Goal: Task Accomplishment & Management: Use online tool/utility

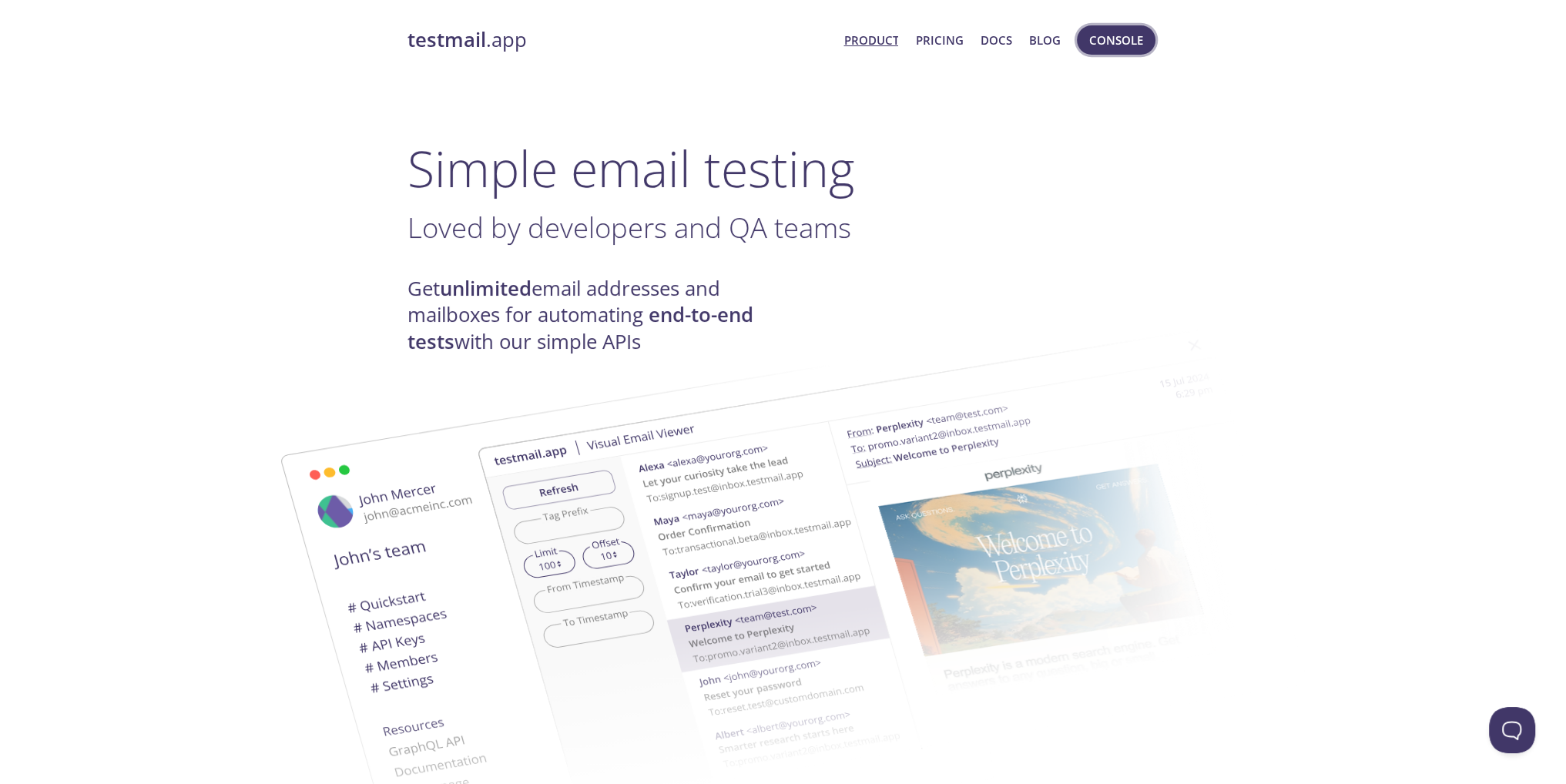
click at [1115, 42] on span "Console" at bounding box center [1115, 40] width 54 height 20
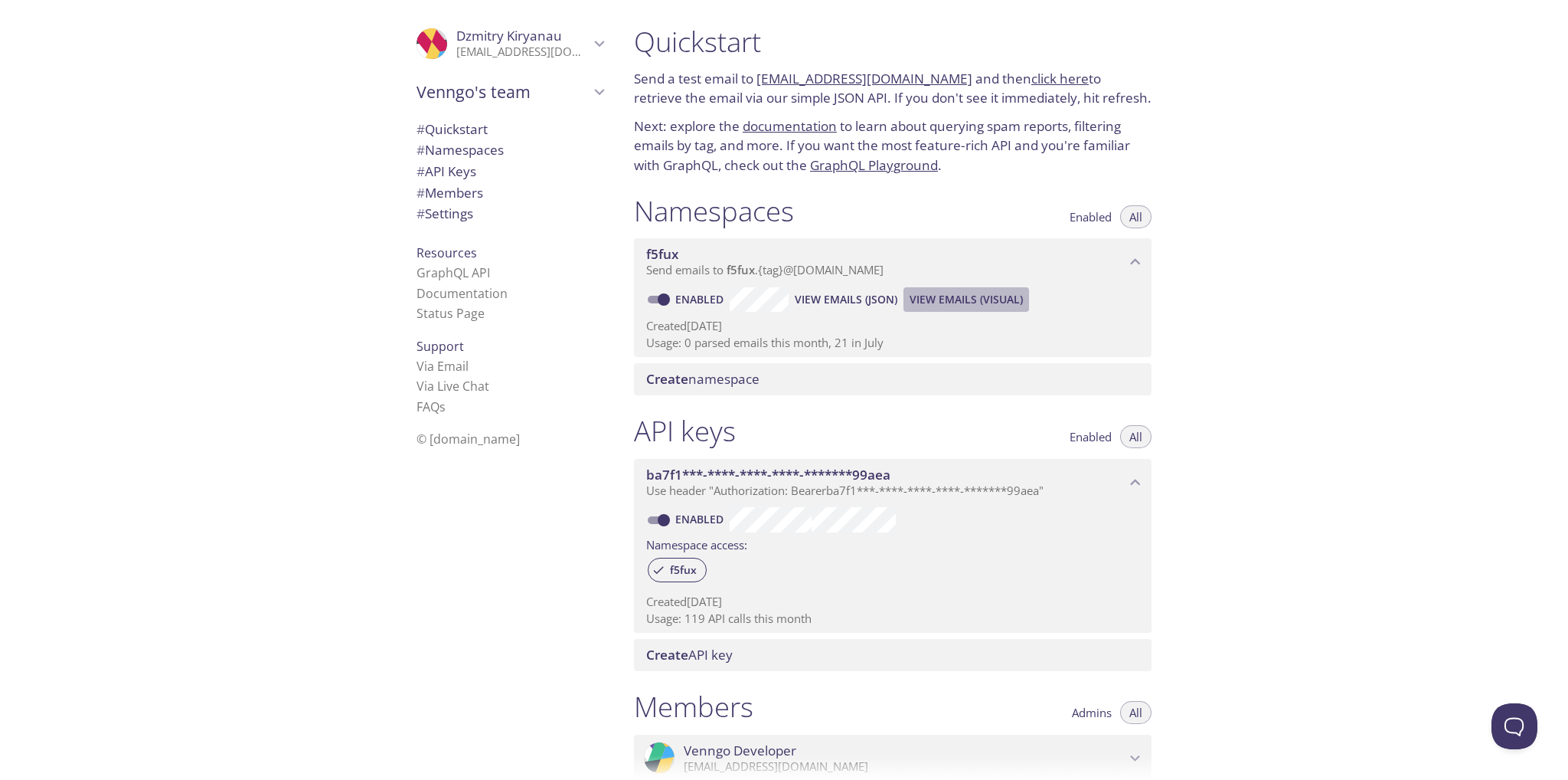
click at [986, 297] on span "View Emails (Visual)" at bounding box center [966, 299] width 113 height 19
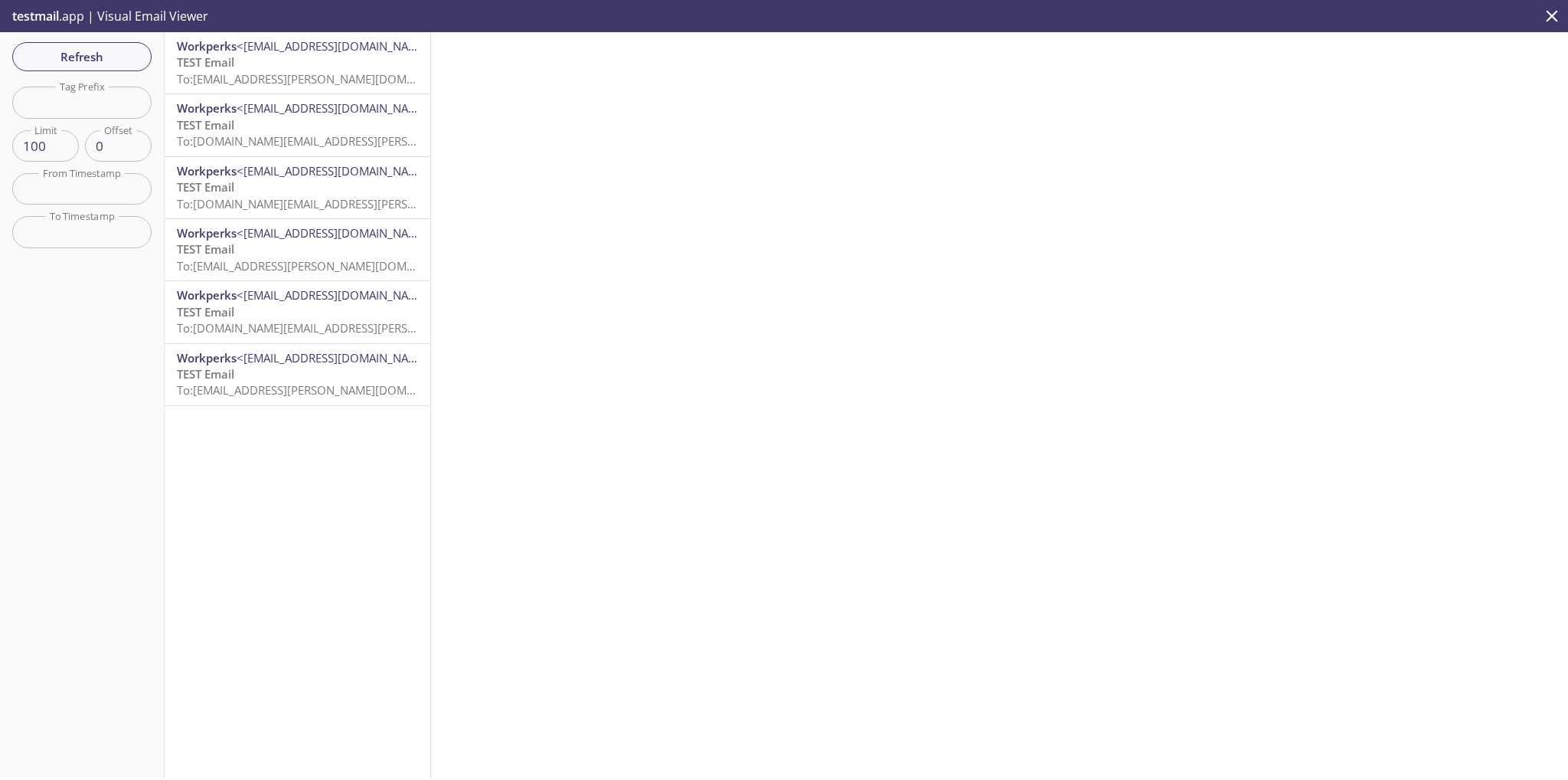
click at [340, 71] on span "To: f5fux.tim.cook@inbox.testmail.app" at bounding box center [320, 79] width 288 height 15
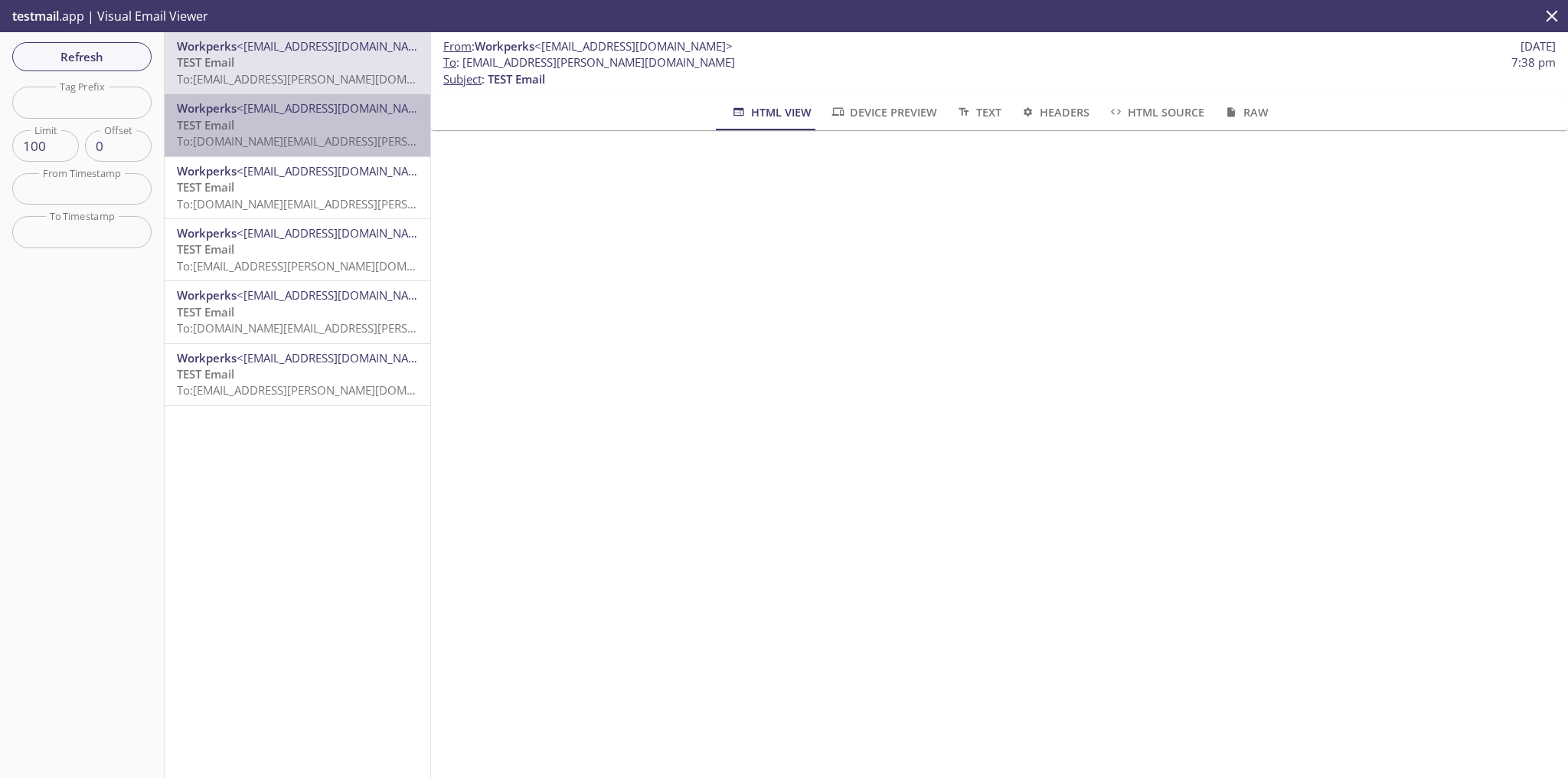
click at [370, 126] on p "TEST Email To: f5fux.steve.jobs@inbox.testmail.app" at bounding box center [296, 133] width 241 height 33
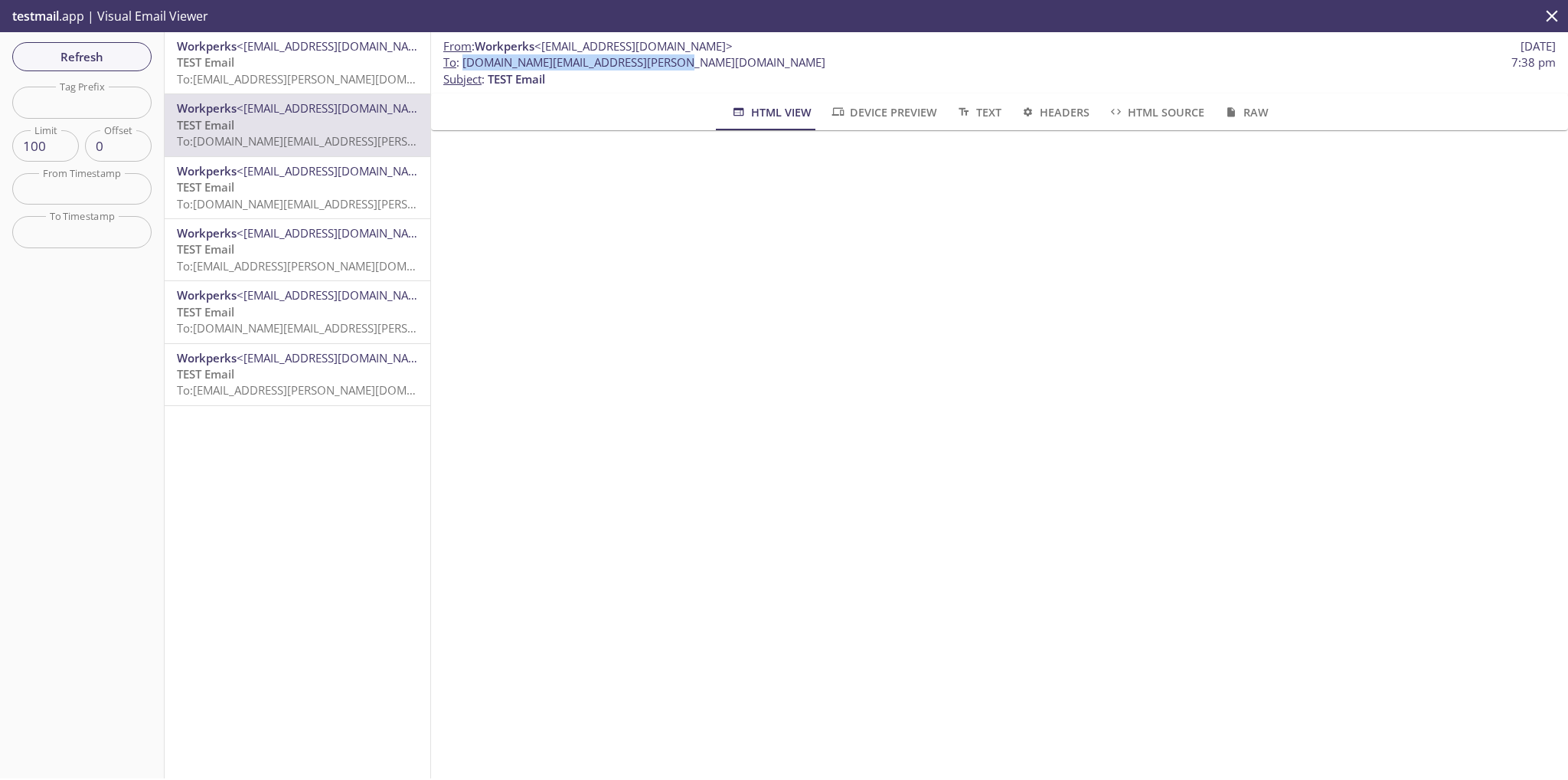
drag, startPoint x: 696, startPoint y: 61, endPoint x: 464, endPoint y: 68, distance: 232.1
click at [464, 68] on span "To : f5fux.steve.jobs@inbox.testmail.app 7:38 pm" at bounding box center [999, 63] width 1112 height 16
copy span "f5fux.steve.jobs@inbox.testmail.app"
click at [81, 44] on button "Refresh" at bounding box center [82, 56] width 139 height 29
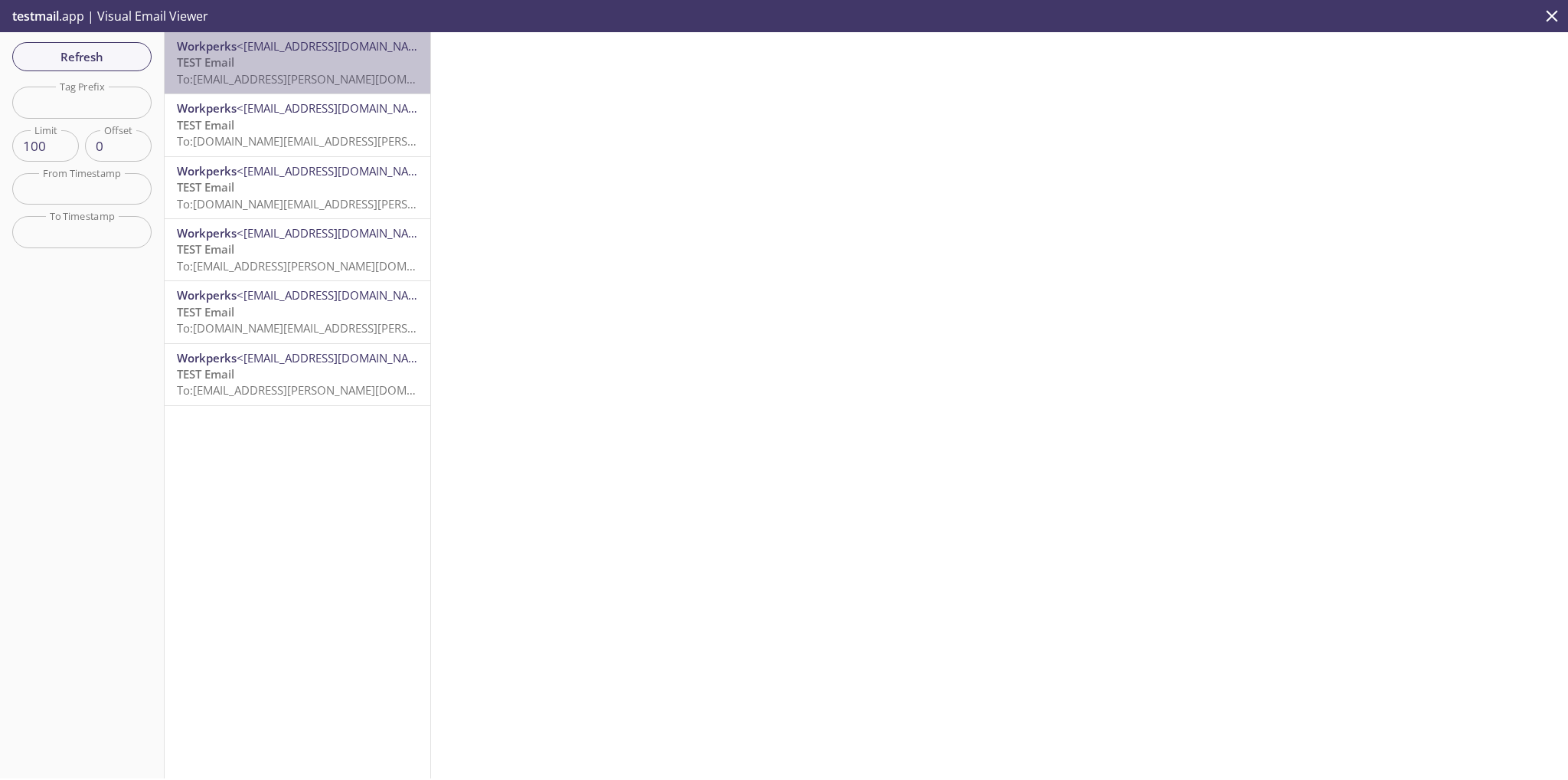
click at [322, 70] on p "TEST Email To: f5fux.tim.cook@inbox.testmail.app" at bounding box center [296, 71] width 241 height 33
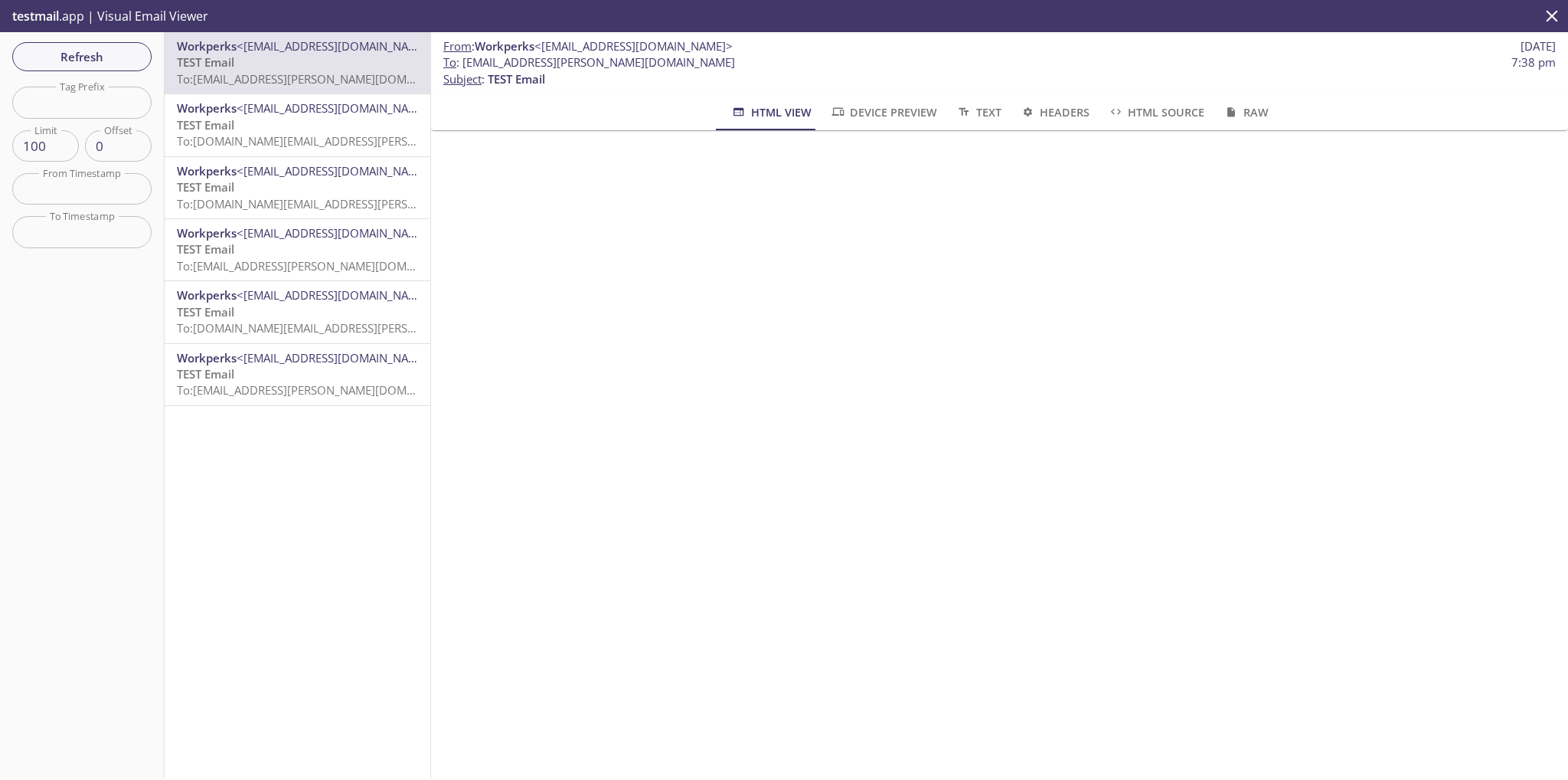
click at [343, 106] on span "<no-relpy@venngo.com>" at bounding box center [335, 108] width 198 height 15
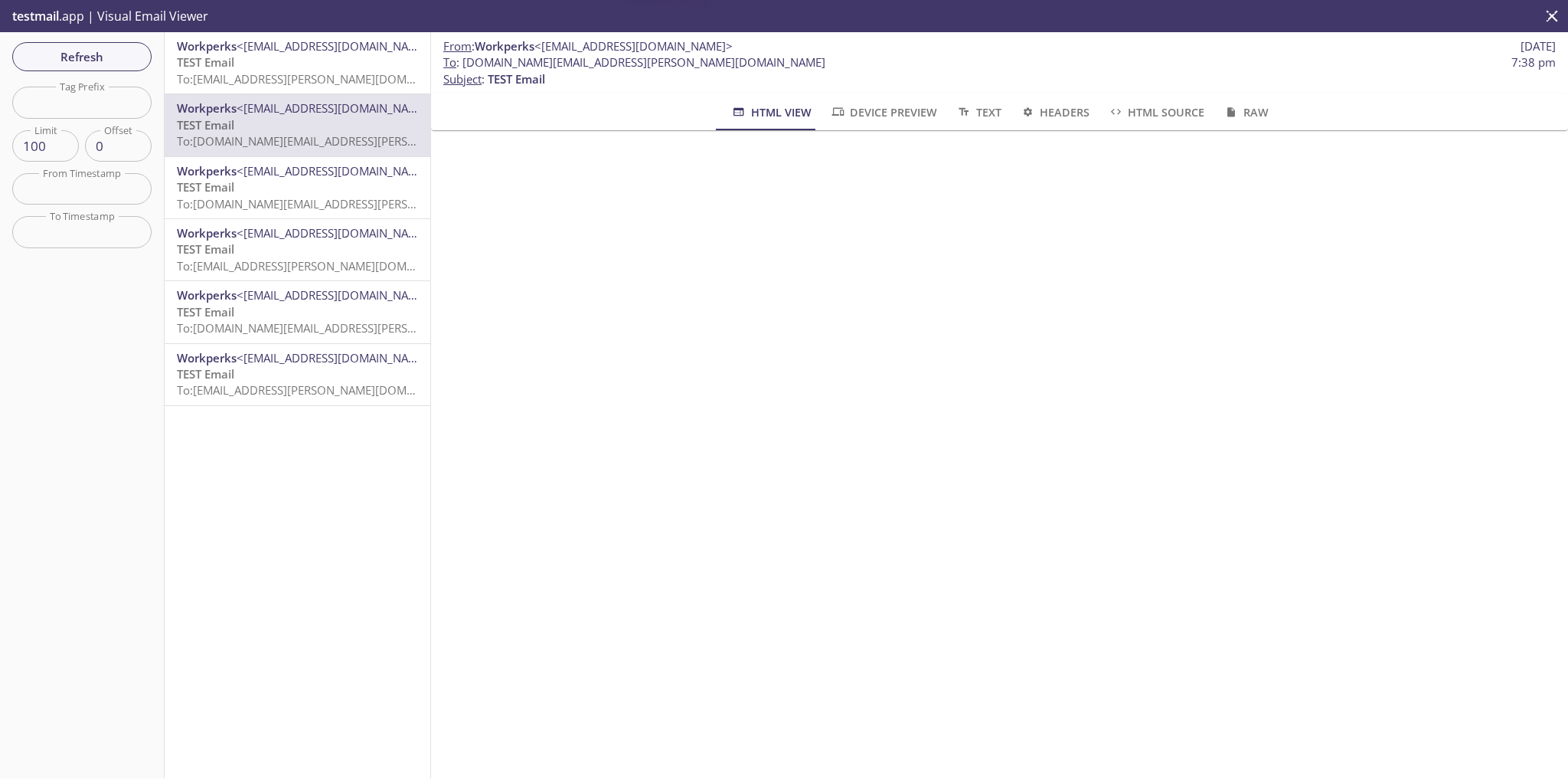
click at [353, 198] on span "To: f5fux.steve.jobs@inbox.testmail.app" at bounding box center [366, 203] width 379 height 15
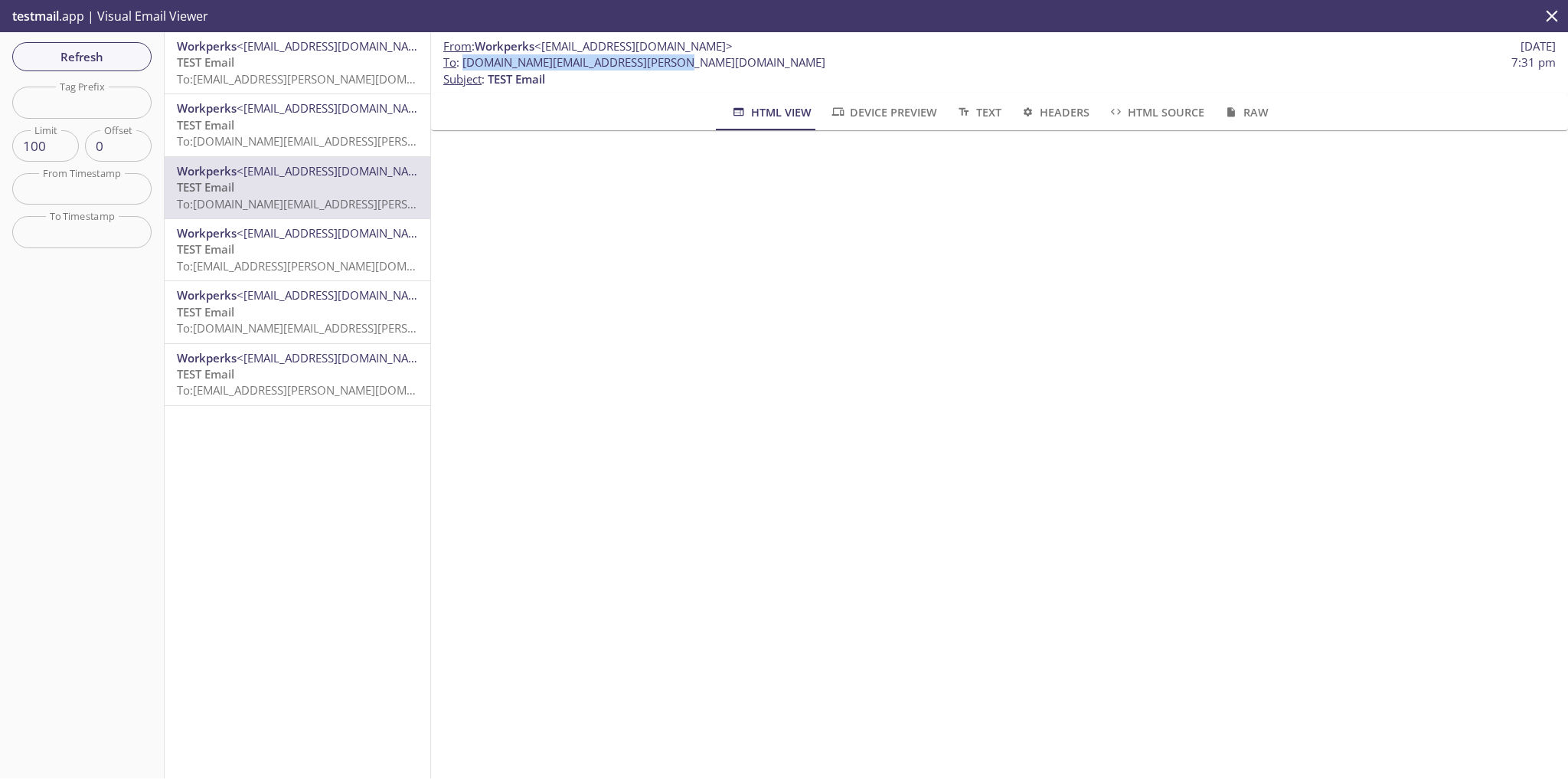
drag, startPoint x: 683, startPoint y: 63, endPoint x: 462, endPoint y: 57, distance: 221.1
click at [462, 57] on span "To : f5fux.steve.jobs@inbox.testmail.app 7:31 pm" at bounding box center [999, 63] width 1112 height 16
copy span "f5fux.steve.jobs@inbox.testmail.app"
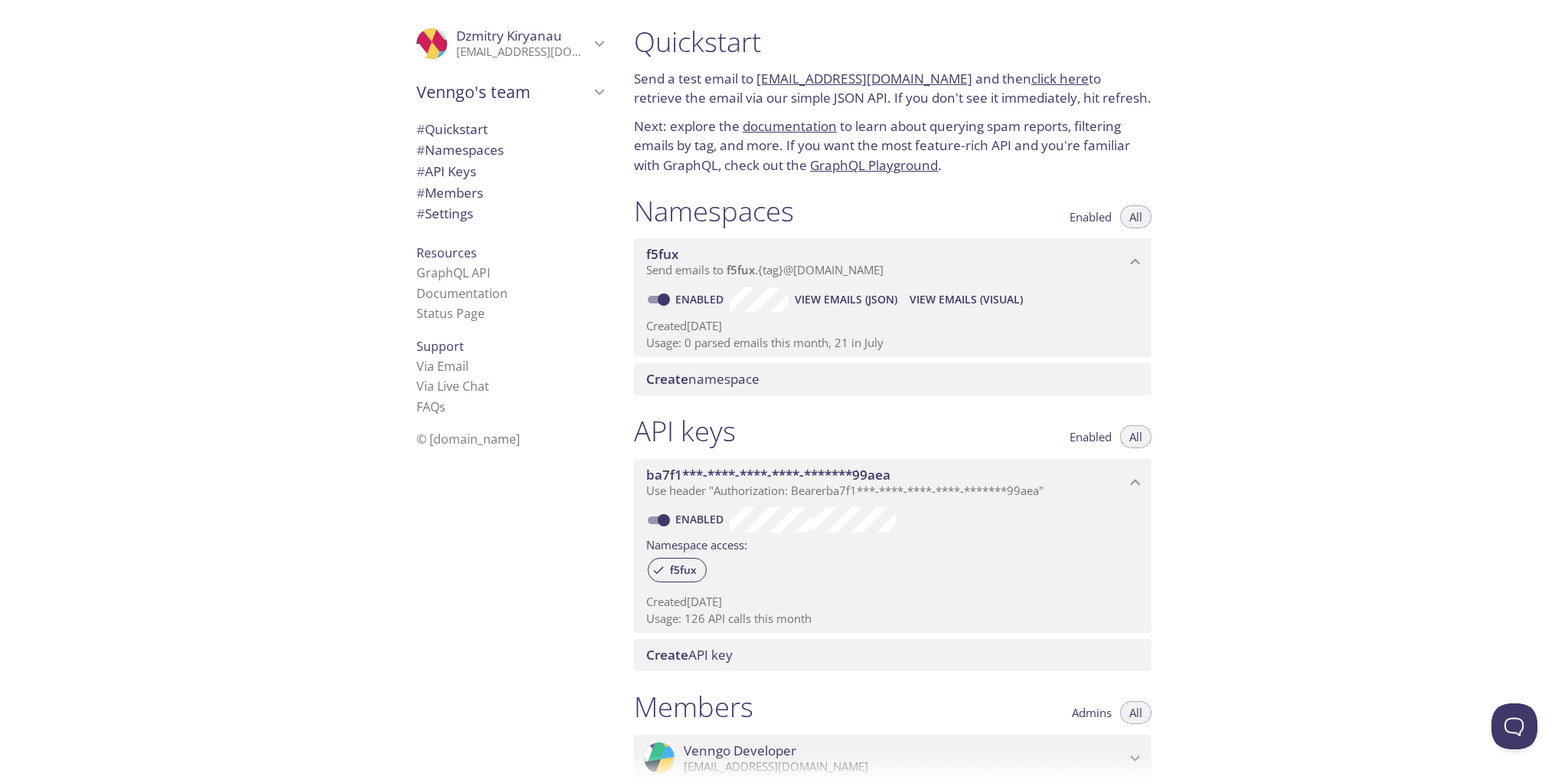
drag, startPoint x: 919, startPoint y: 270, endPoint x: 1283, endPoint y: 246, distance: 364.8
click at [1283, 246] on div "Quickstart Send a test email to [EMAIL_ADDRESS][DOMAIN_NAME] and then click her…" at bounding box center [1094, 390] width 946 height 780
